Goal: Information Seeking & Learning: Learn about a topic

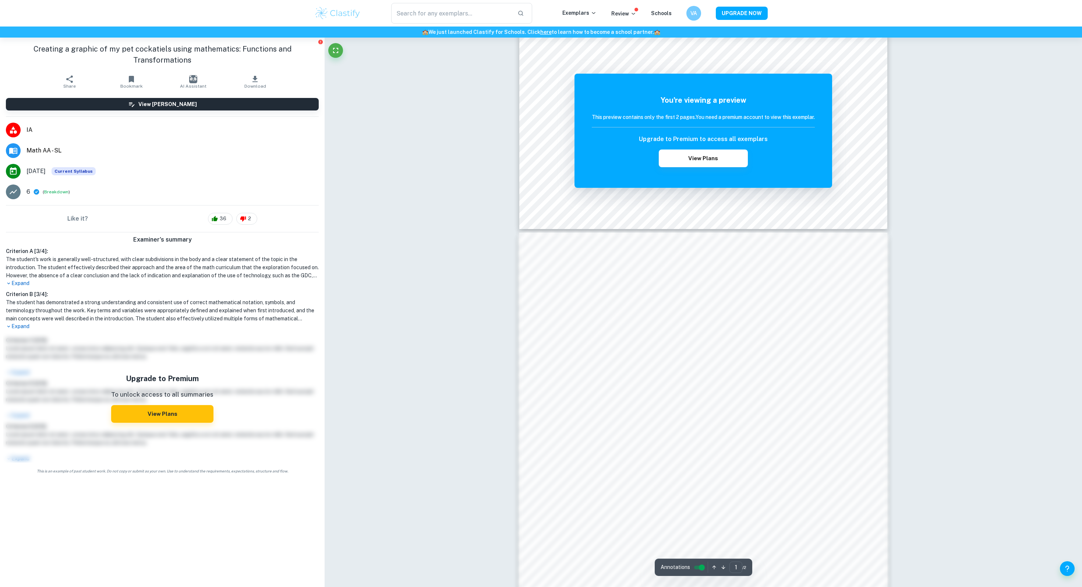
scroll to position [554, 0]
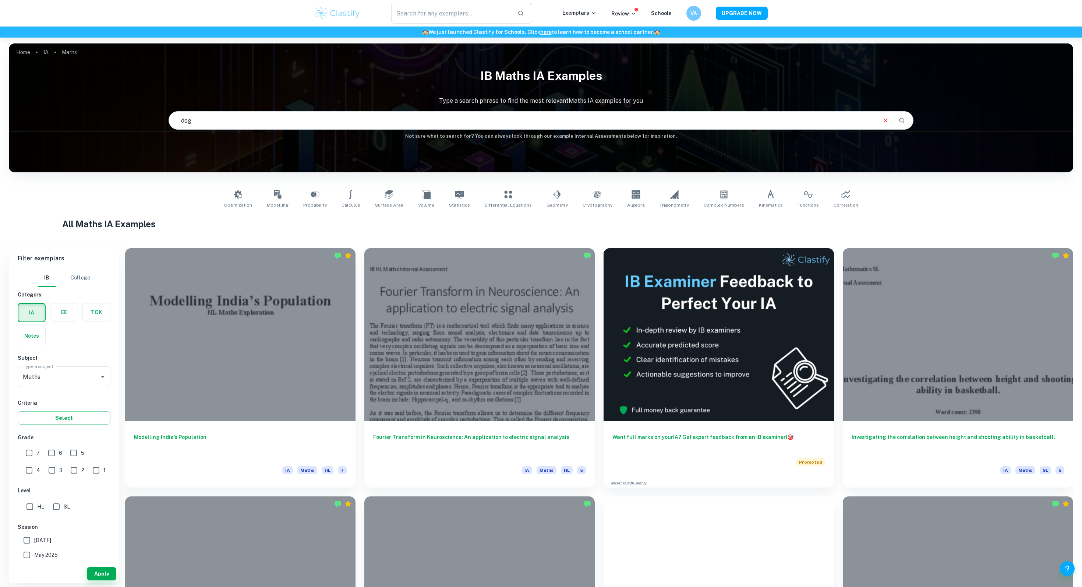
type input "dog"
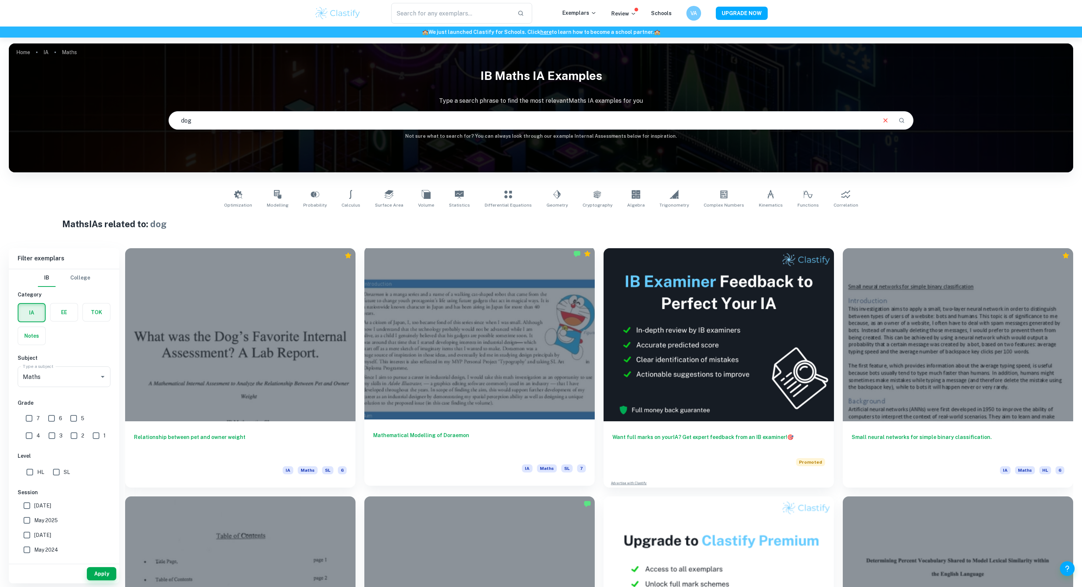
click at [508, 339] on div at bounding box center [479, 332] width 230 height 173
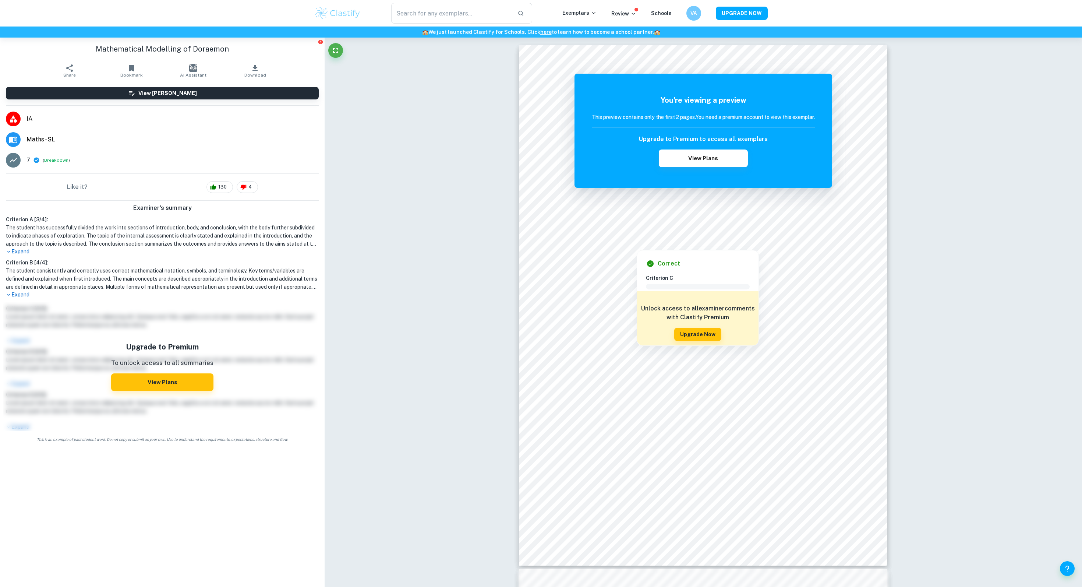
click at [407, 183] on div "Correct Criterion A The topic of the Internal assessment is stated clearly and …" at bounding box center [703, 589] width 757 height 1102
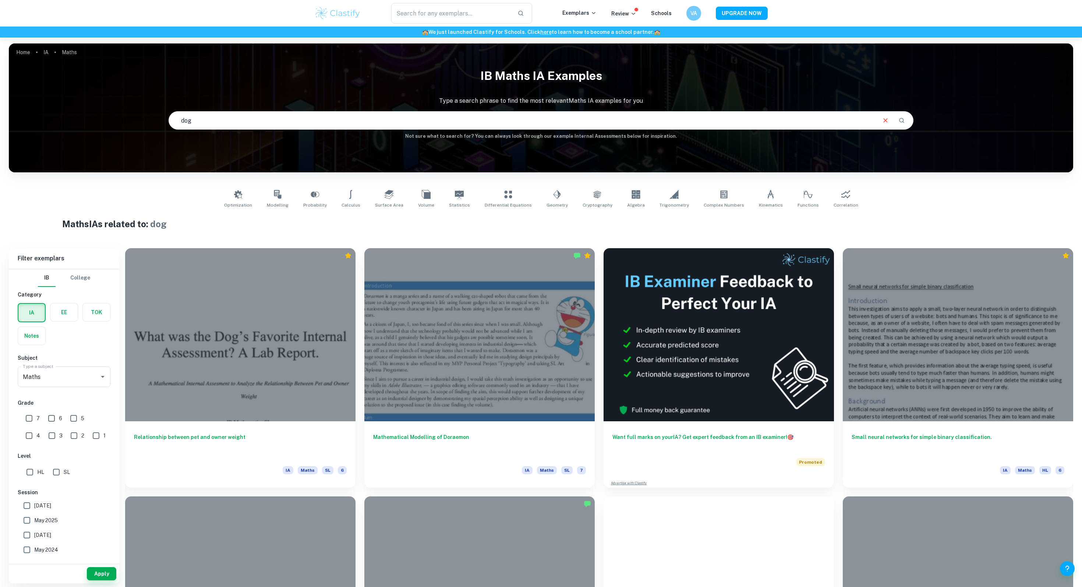
click at [305, 129] on input "dog" at bounding box center [522, 120] width 706 height 21
type input "dog face"
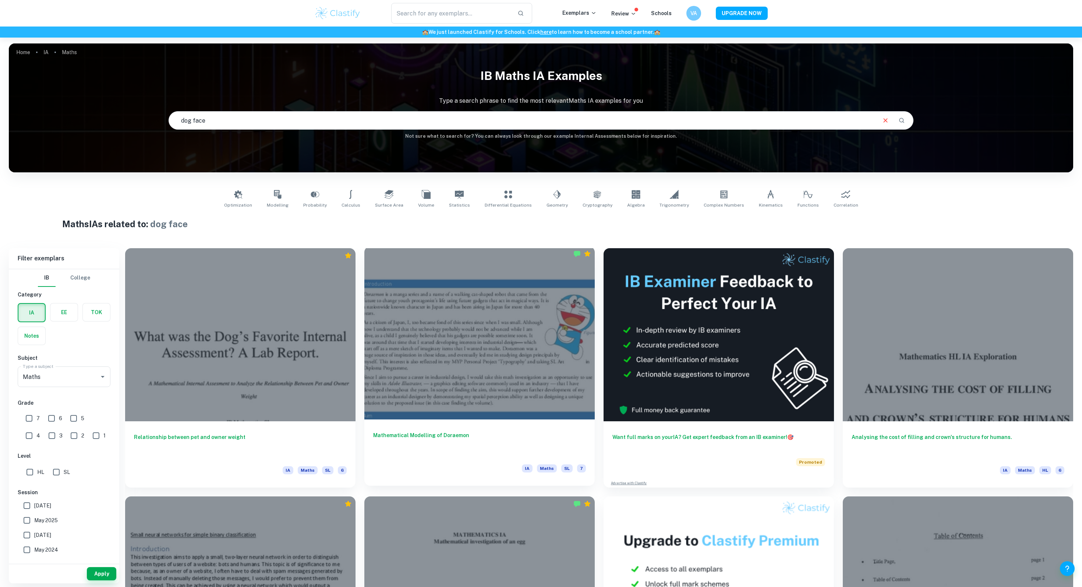
click at [514, 366] on div at bounding box center [479, 332] width 230 height 173
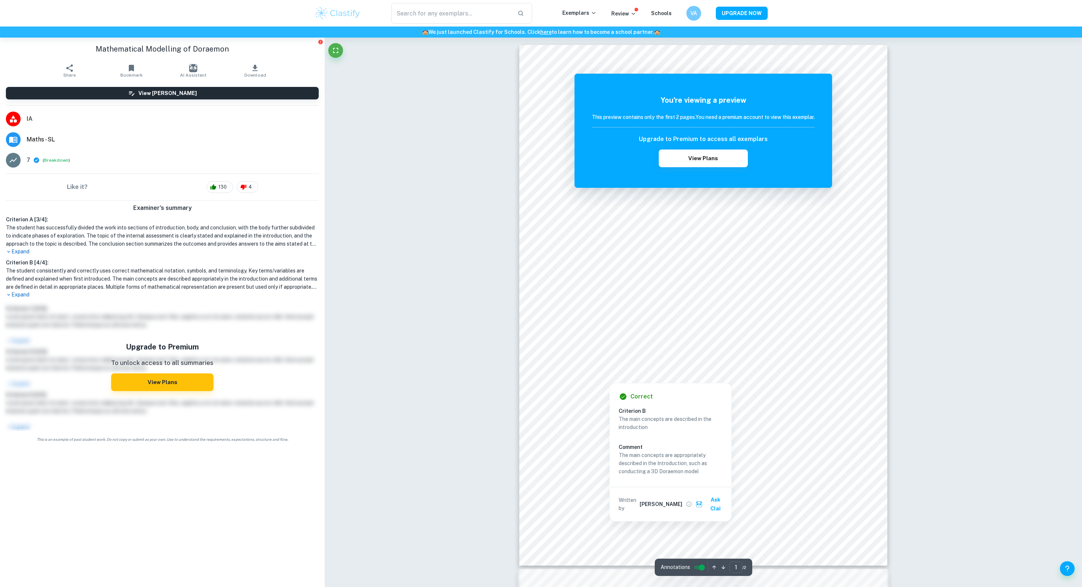
scroll to position [553, 0]
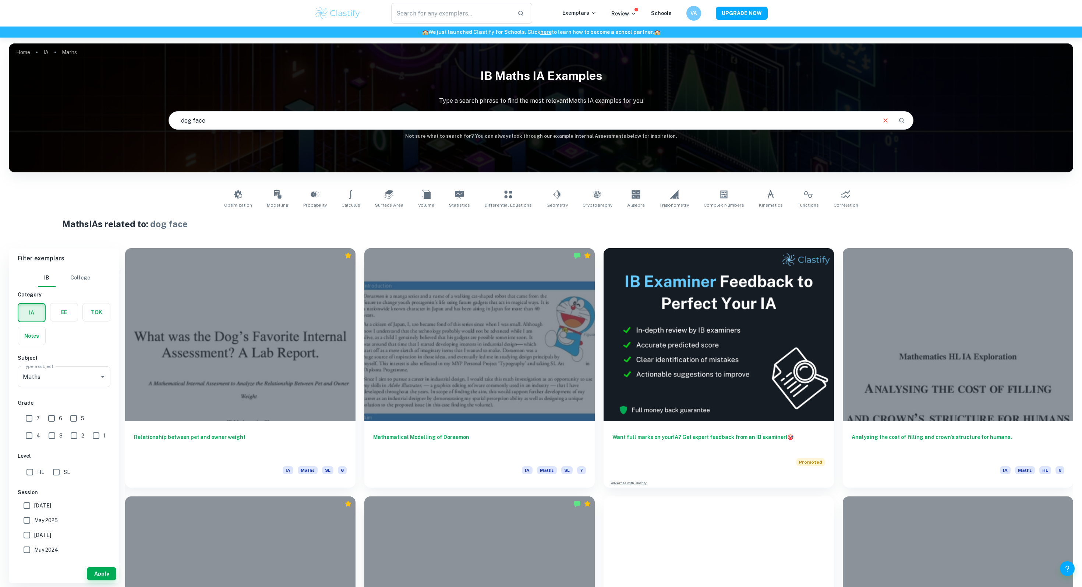
click at [32, 417] on input "7" at bounding box center [29, 418] width 15 height 15
checkbox input "true"
click at [92, 569] on button "Apply" at bounding box center [101, 573] width 29 height 13
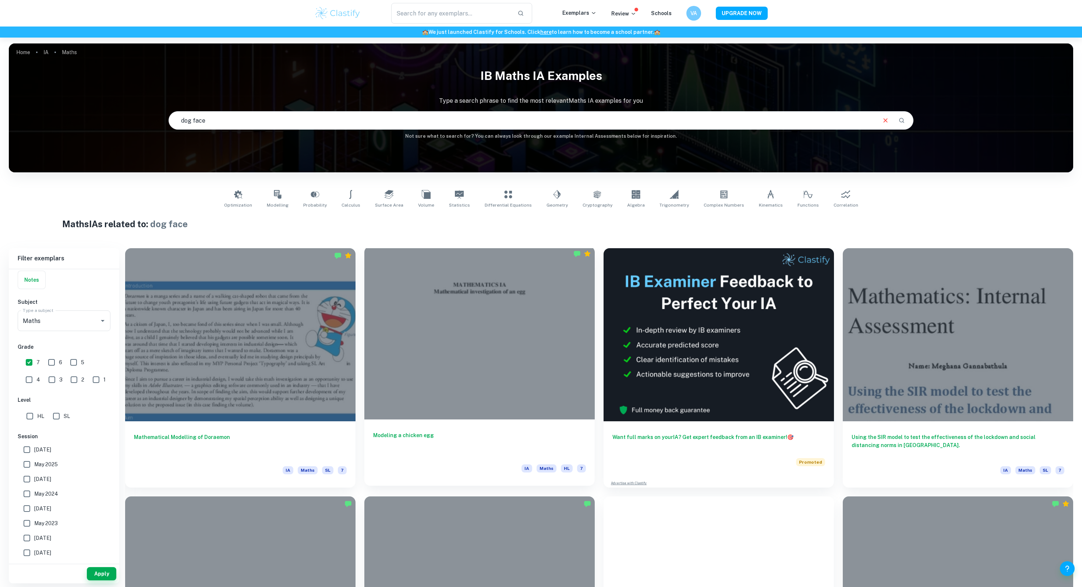
click at [490, 314] on div at bounding box center [479, 332] width 230 height 173
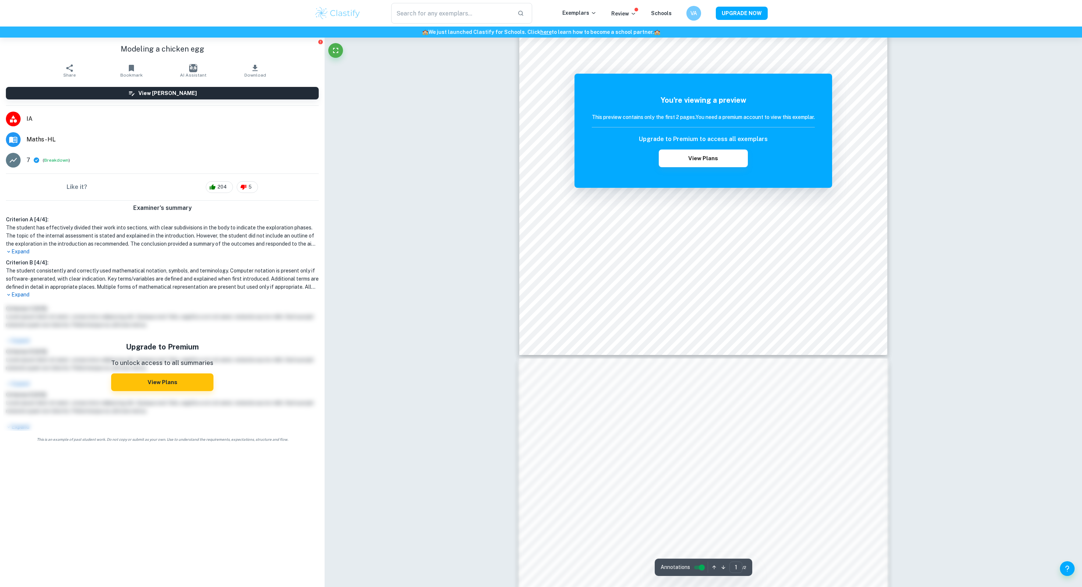
scroll to position [553, 0]
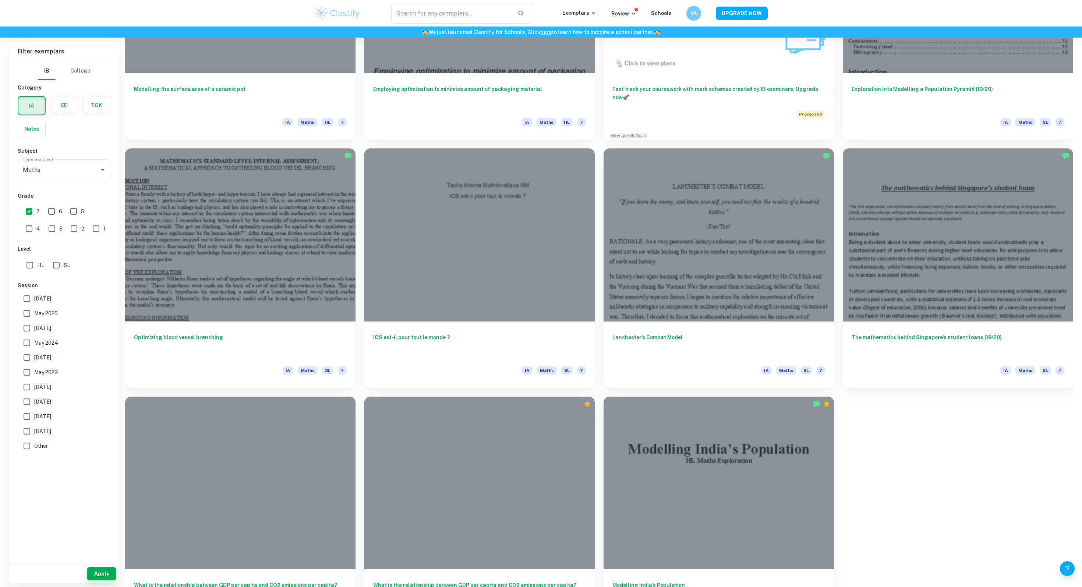
scroll to position [644, 0]
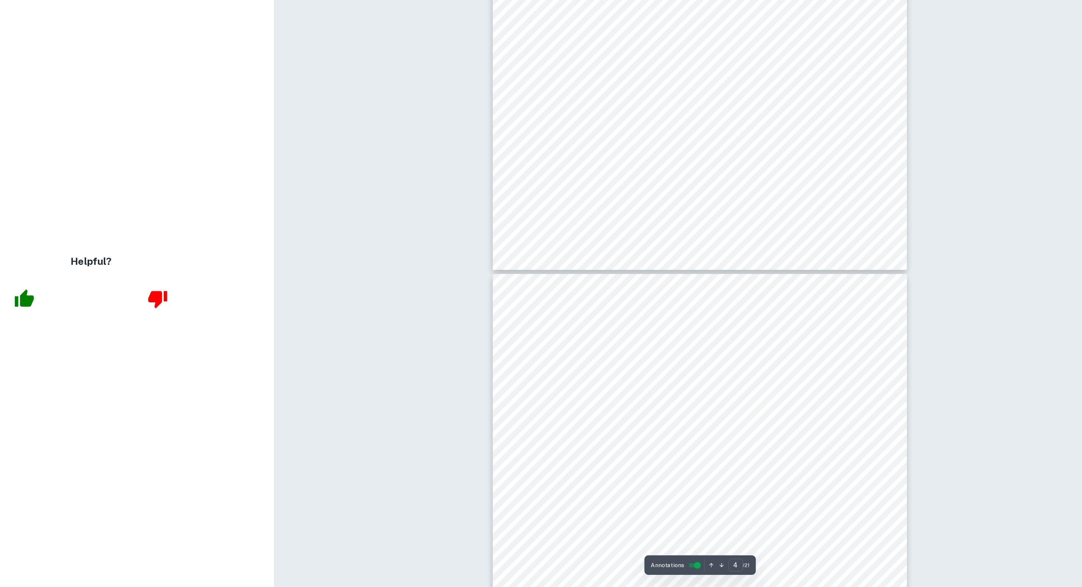
scroll to position [1951, 0]
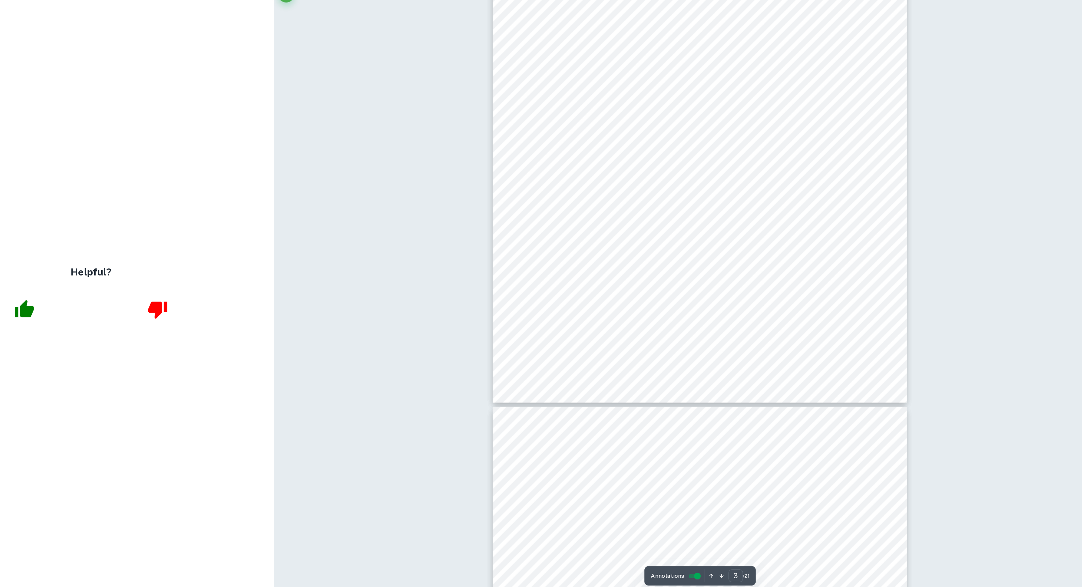
type input "4"
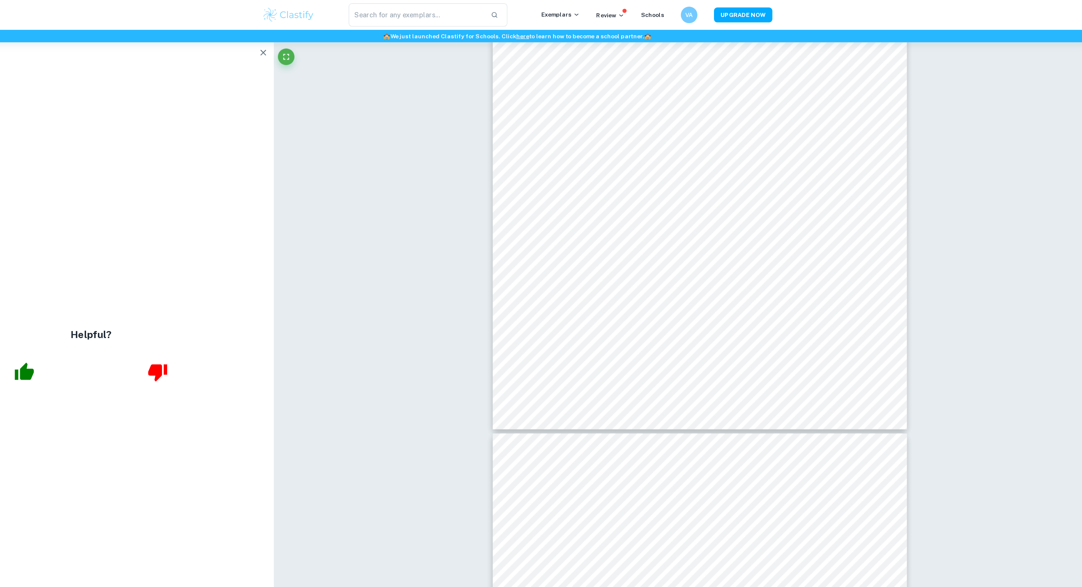
scroll to position [1713, 0]
